Goal: Information Seeking & Learning: Learn about a topic

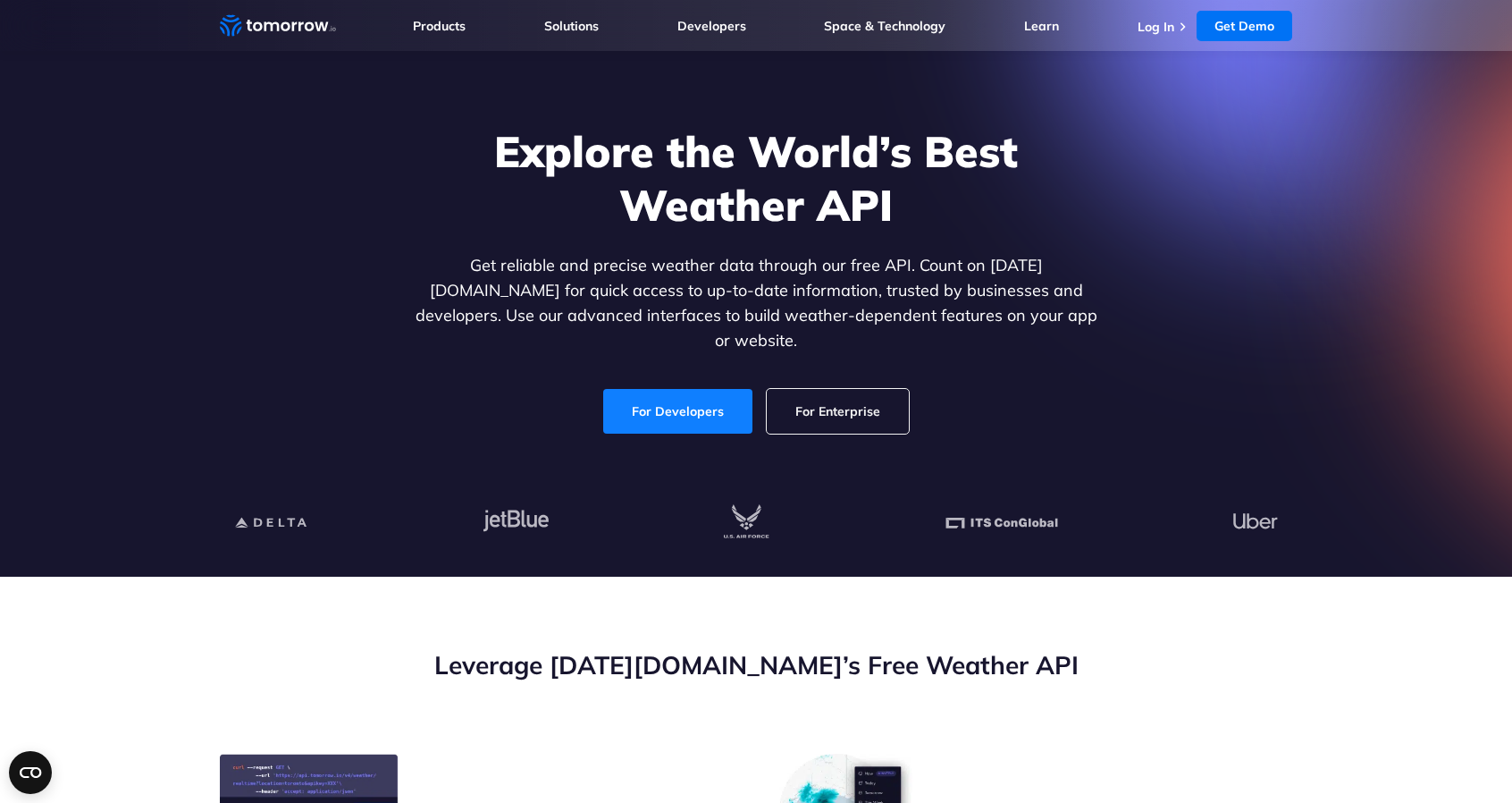
click at [651, 389] on link "For Developers" at bounding box center [678, 411] width 149 height 45
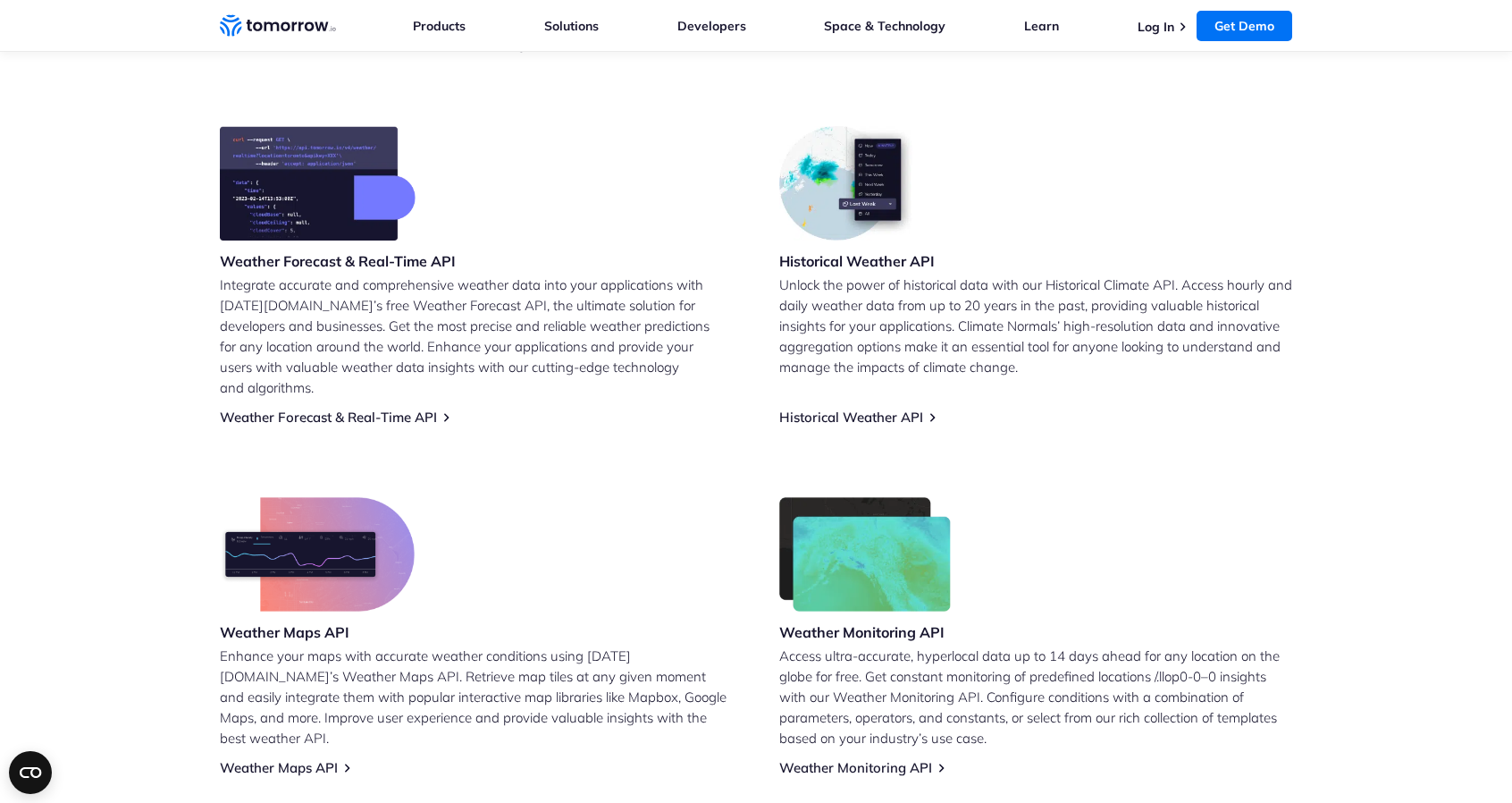
scroll to position [696, 0]
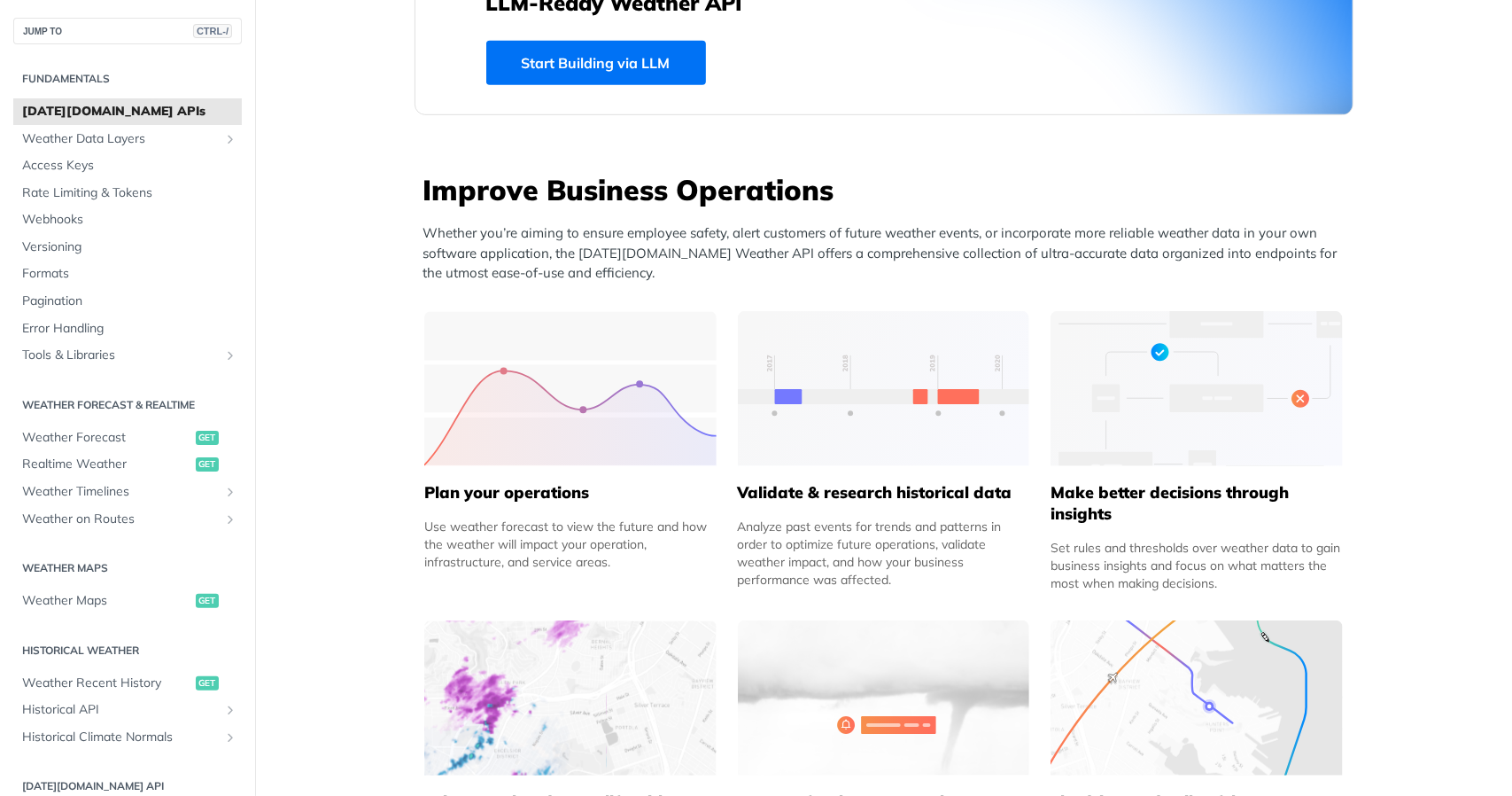
scroll to position [565, 0]
click at [87, 459] on span "Realtime Weather" at bounding box center [107, 464] width 169 height 18
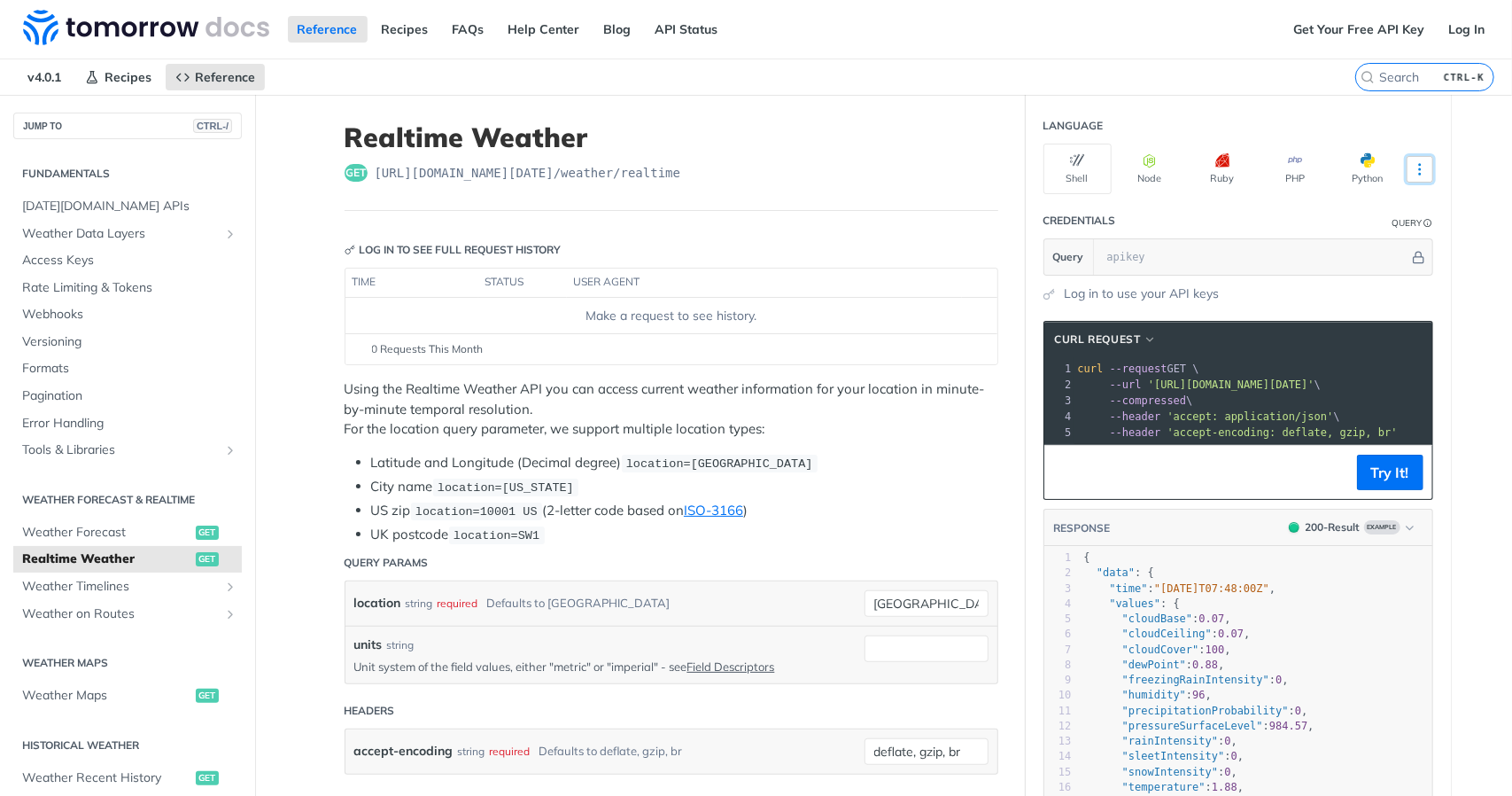
click at [1412, 162] on icon "More ellipsis" at bounding box center [1420, 169] width 16 height 16
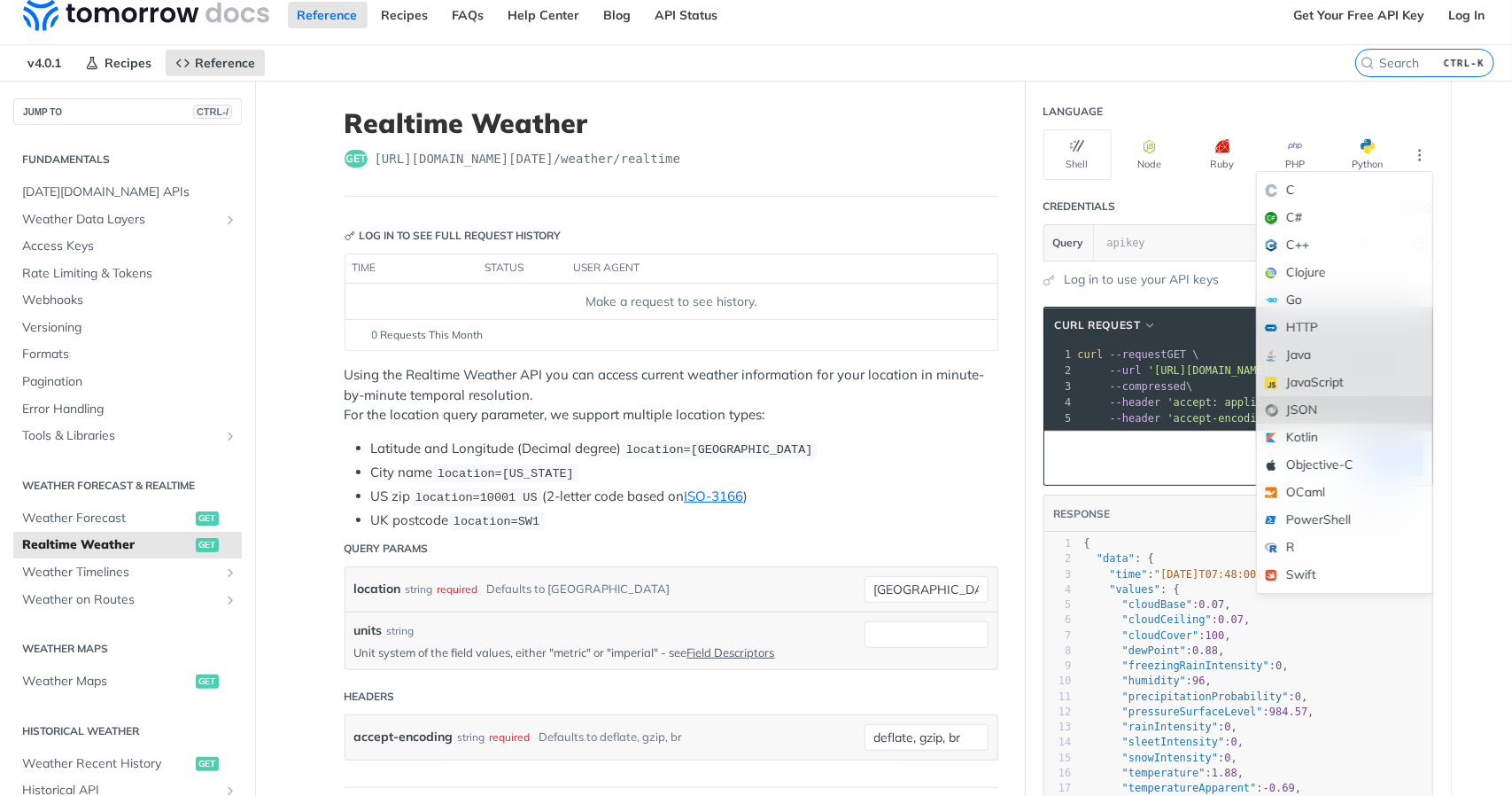
scroll to position [4, 0]
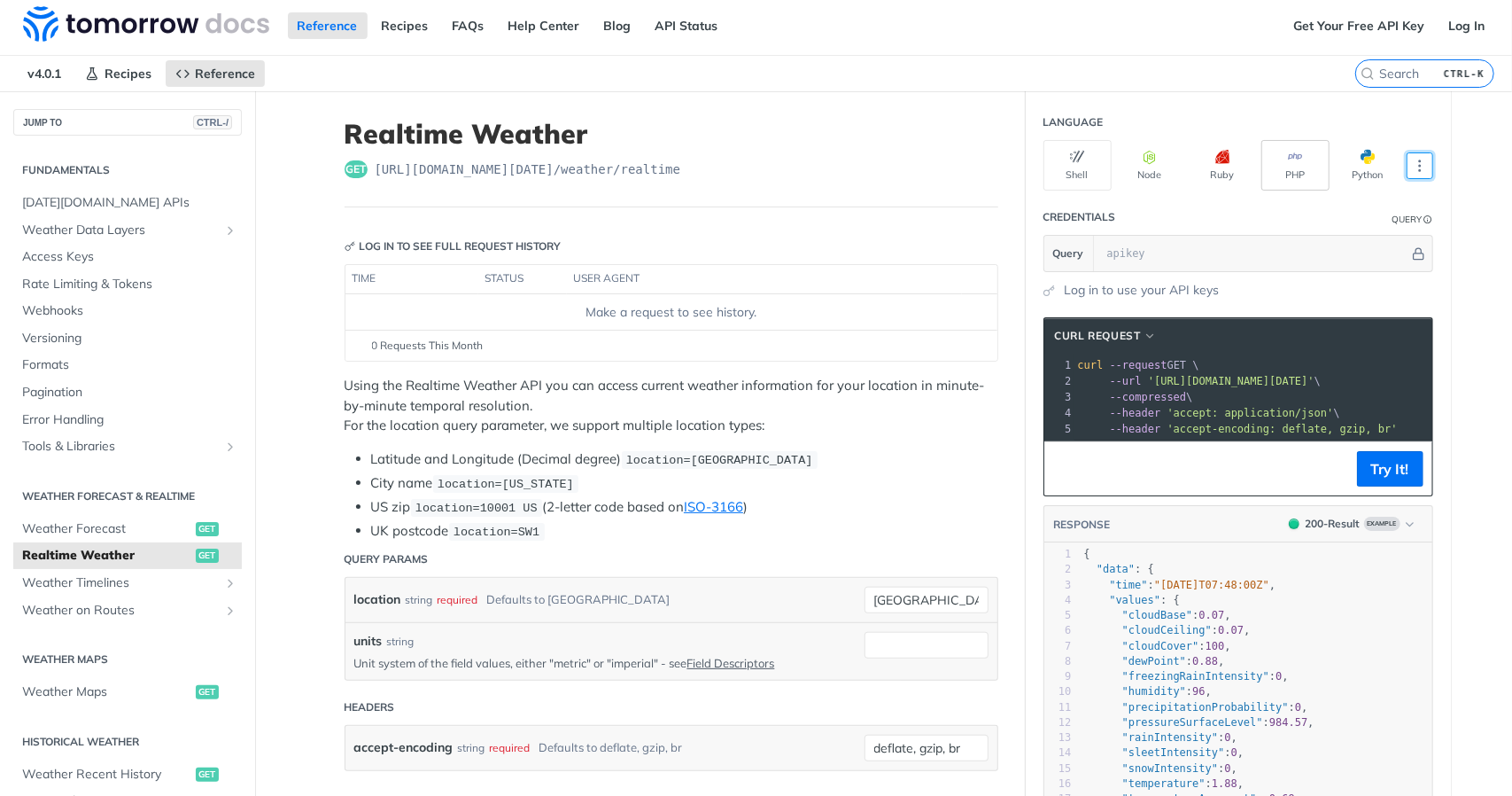
click at [1281, 168] on button "PHP" at bounding box center [1295, 164] width 68 height 50
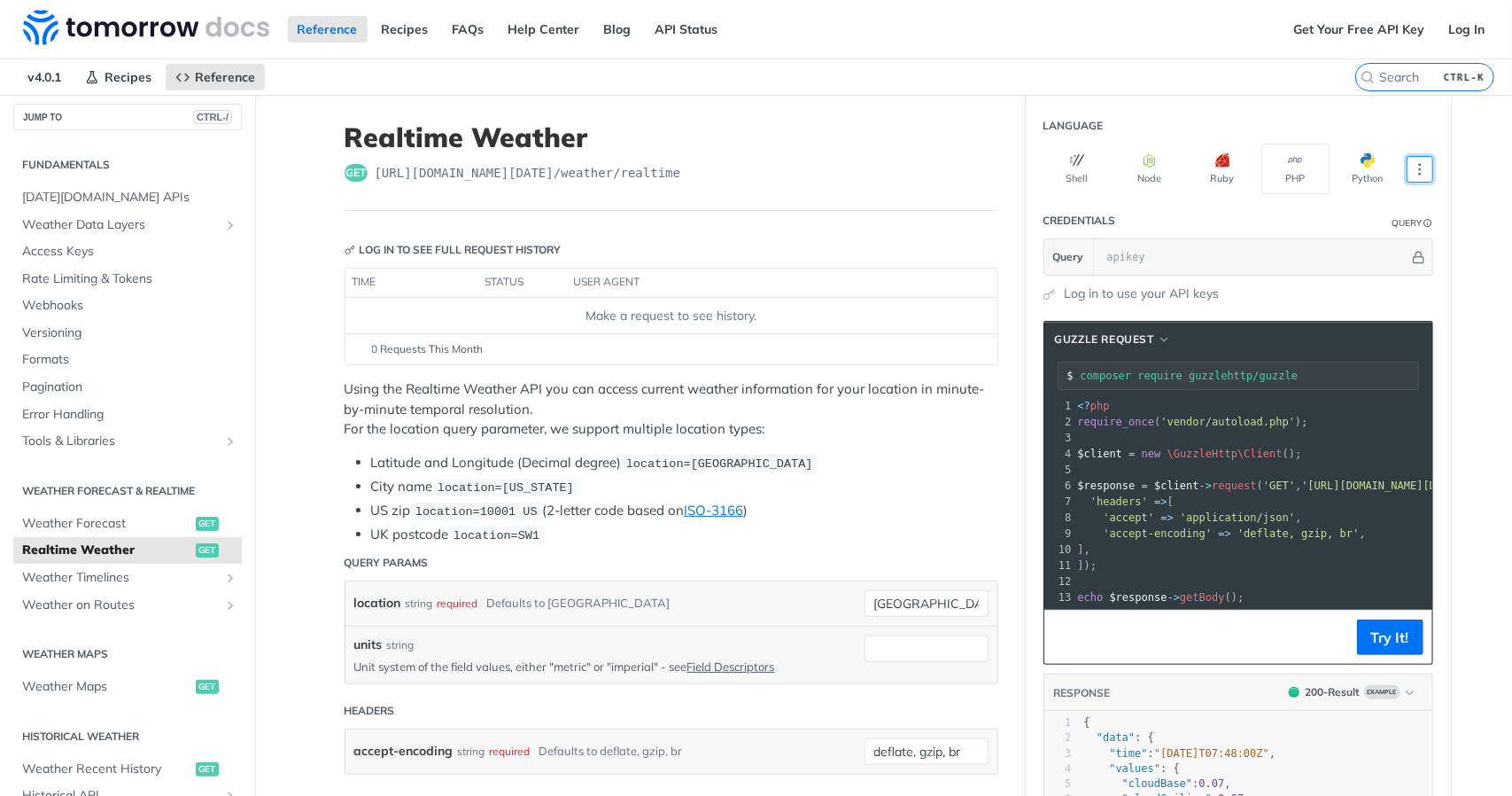
scroll to position [11, 0]
click at [99, 273] on span "Rate Limiting & Tokens" at bounding box center [130, 277] width 215 height 18
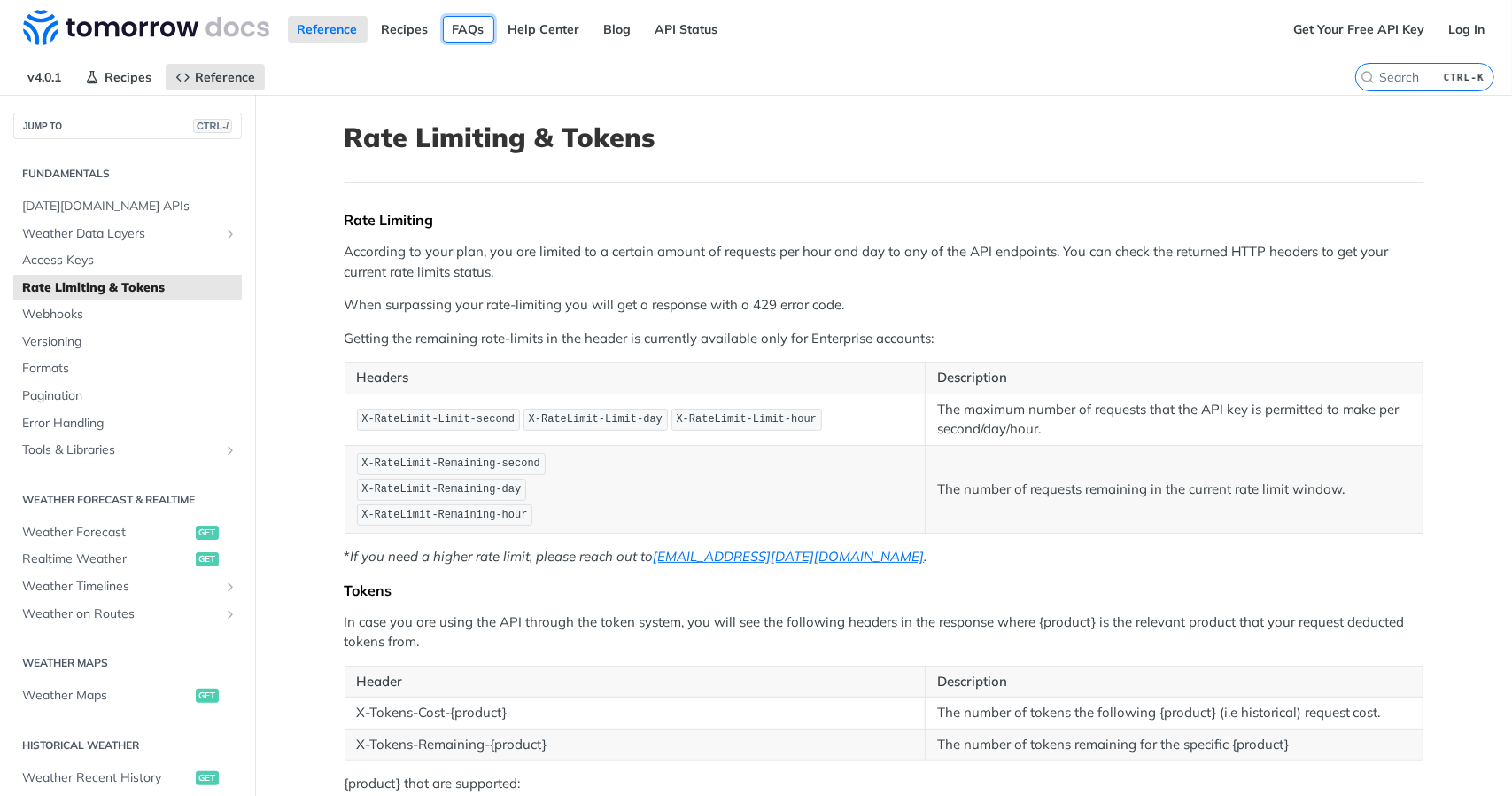
click at [449, 24] on link "FAQs" at bounding box center [468, 29] width 51 height 27
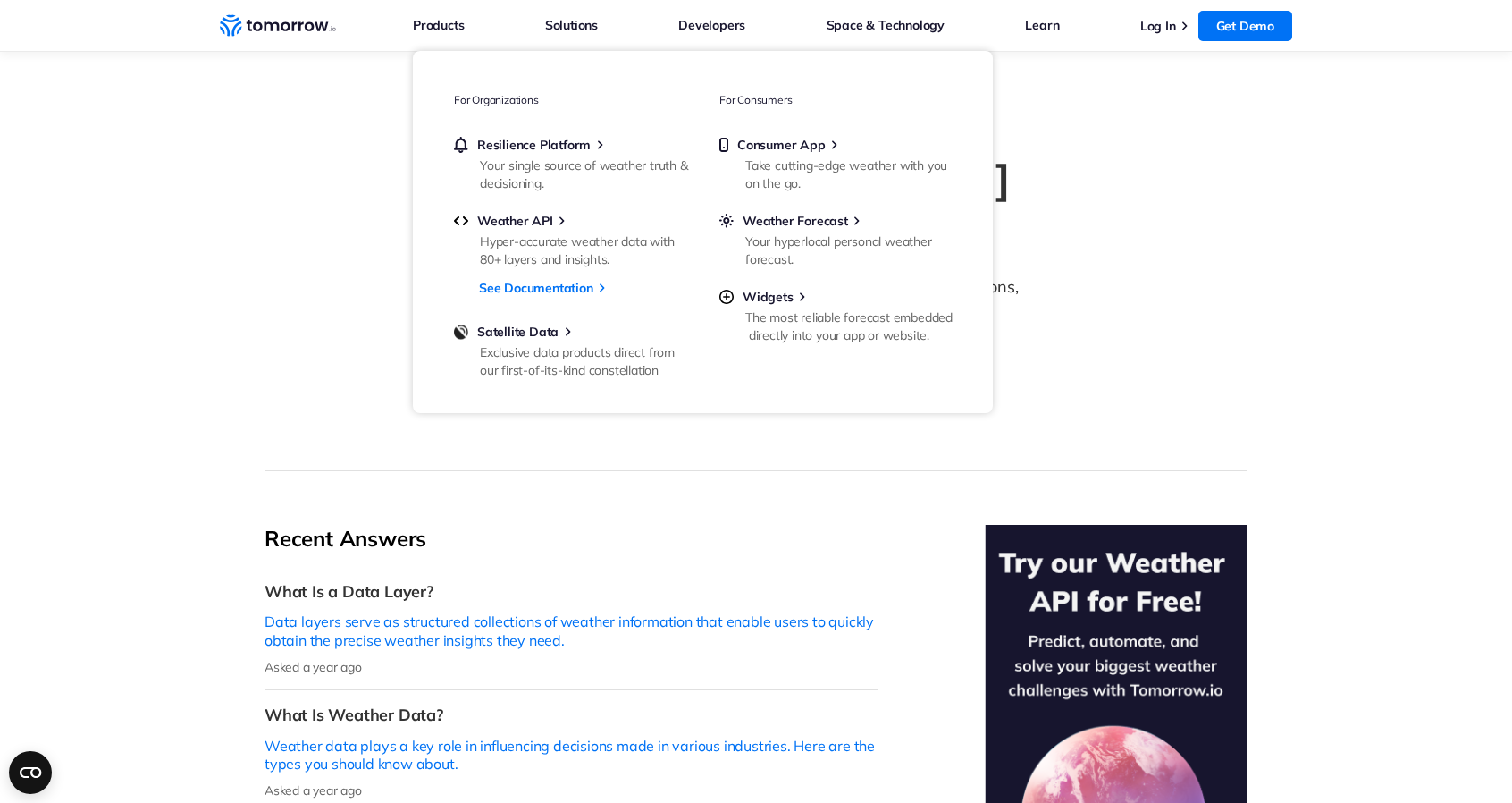
click at [281, 36] on icon "Weather Intelligence Solutions" at bounding box center [278, 25] width 116 height 23
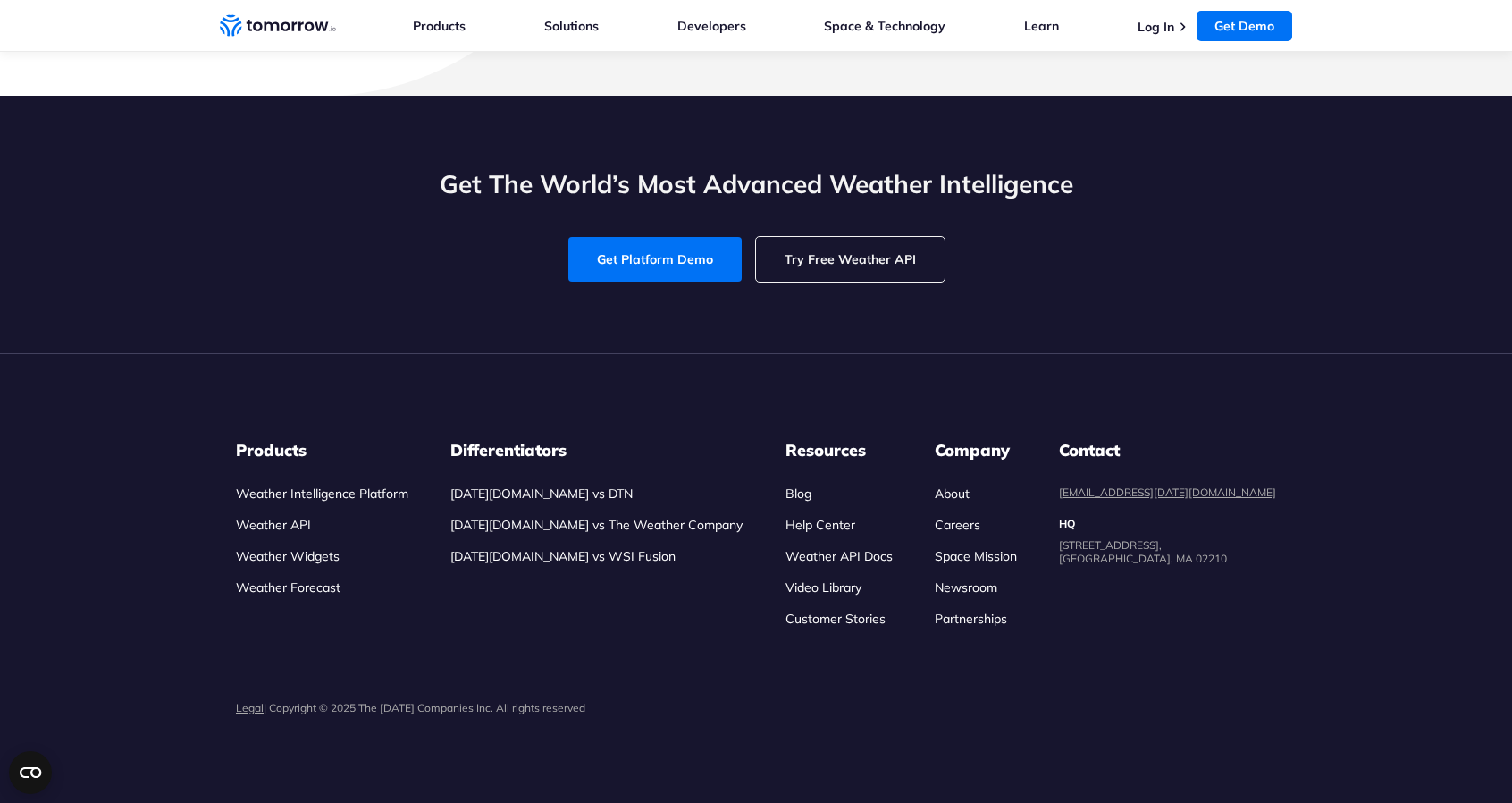
scroll to position [6807, 0]
click at [290, 533] on link "Weather API" at bounding box center [274, 524] width 75 height 16
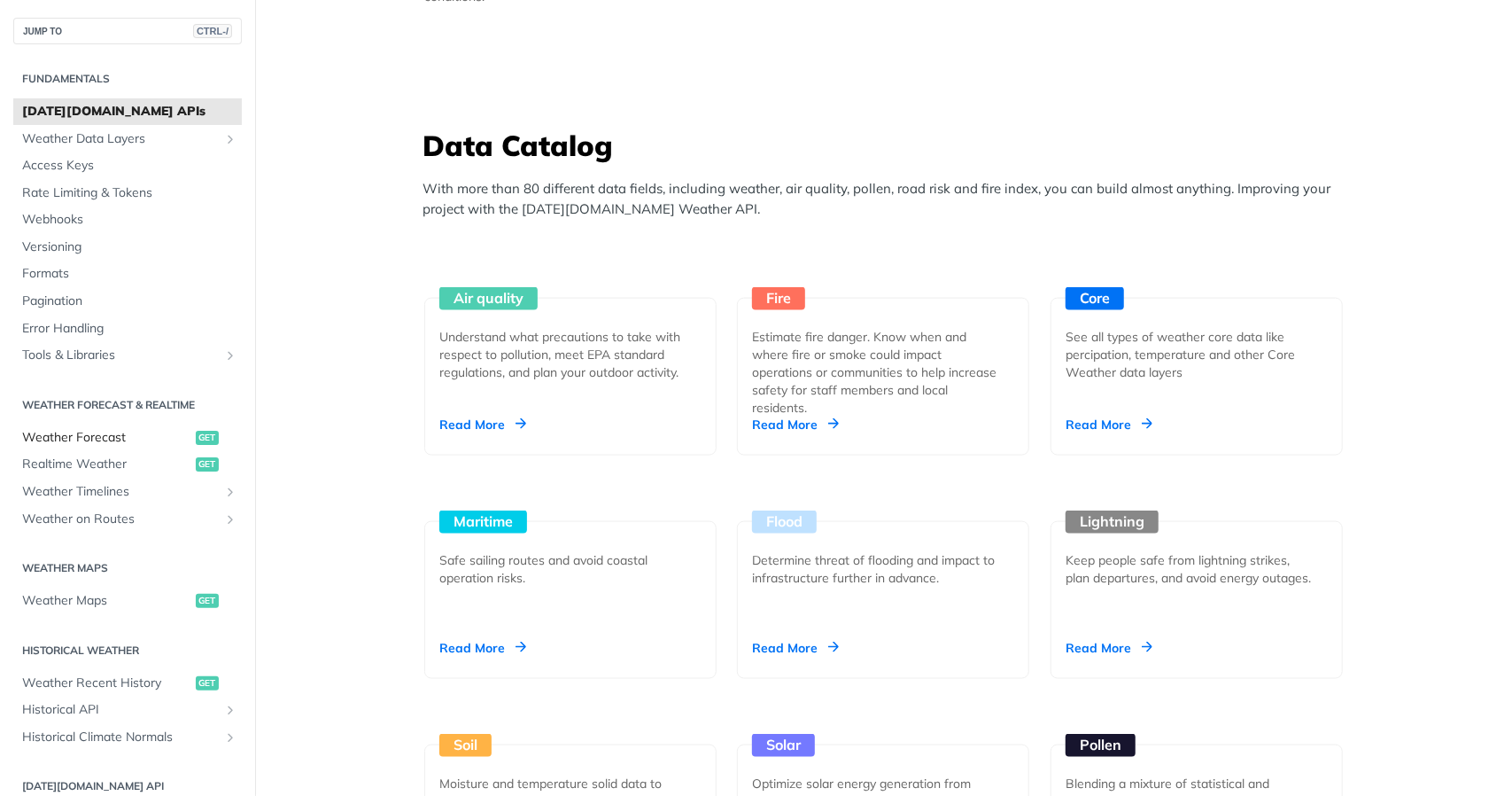
scroll to position [1459, 0]
click at [69, 197] on span "Rate Limiting & Tokens" at bounding box center [130, 193] width 215 height 18
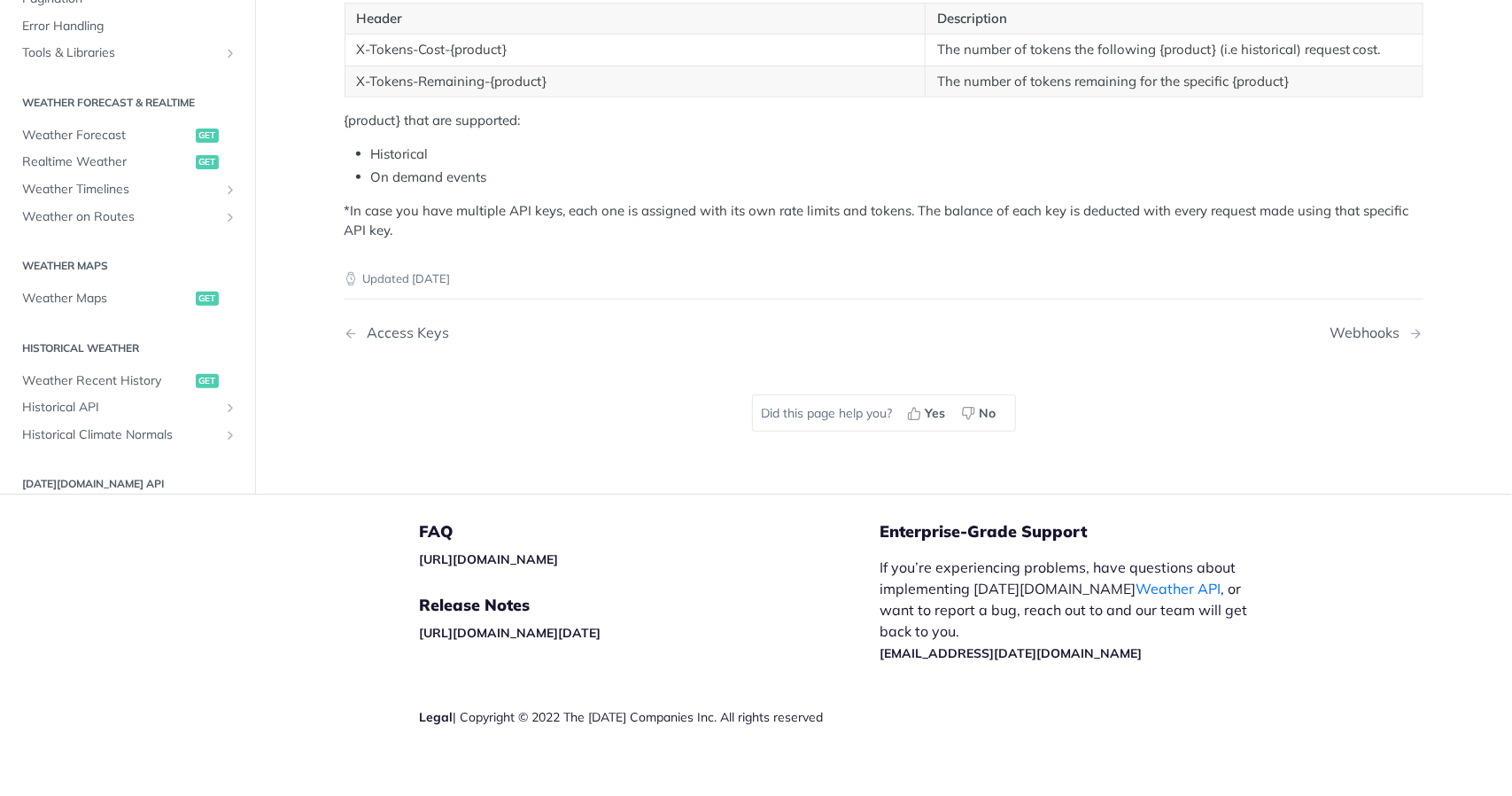
scroll to position [673, 0]
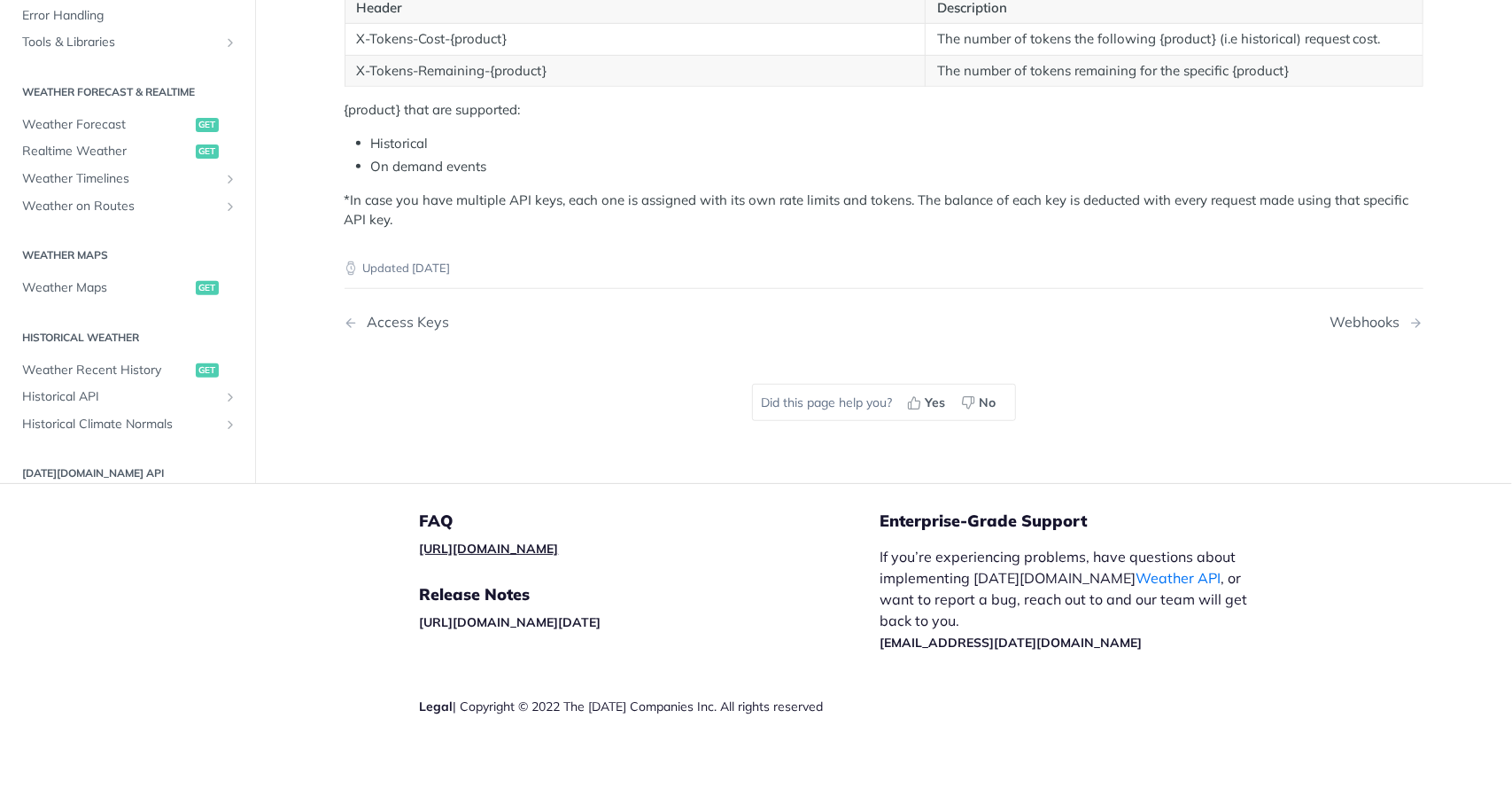
click at [503, 540] on link "[URL][DOMAIN_NAME]" at bounding box center [489, 548] width 139 height 16
